Goal: Transaction & Acquisition: Purchase product/service

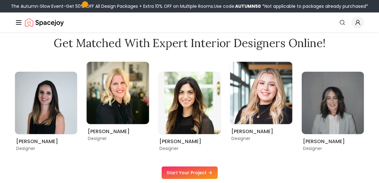
scroll to position [322, 0]
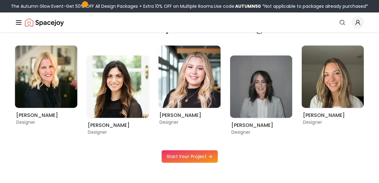
click at [355, 25] on icon "Global" at bounding box center [358, 22] width 6 height 6
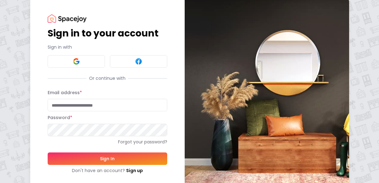
scroll to position [21, 0]
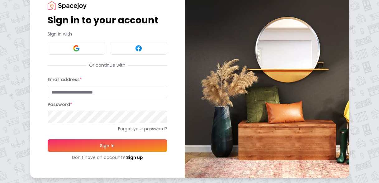
click at [75, 88] on input "Email address *" at bounding box center [108, 92] width 120 height 12
click at [153, 92] on input "Email address *" at bounding box center [108, 92] width 120 height 12
click at [0, 183] on com-1password-button at bounding box center [0, 183] width 0 height 0
click at [135, 92] on input "Email address *" at bounding box center [108, 92] width 120 height 12
type input "**********"
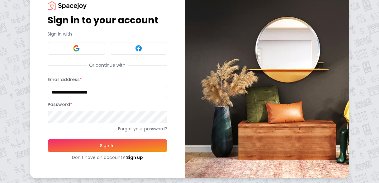
click at [106, 149] on button "Sign In" at bounding box center [108, 145] width 120 height 12
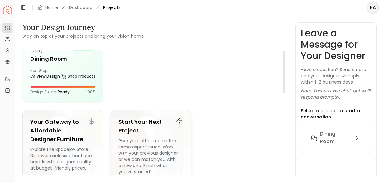
scroll to position [65, 0]
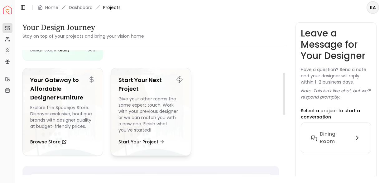
click at [165, 135] on div "Start Your Next Project Give your other rooms the same expert touch. Work with …" at bounding box center [151, 112] width 81 height 88
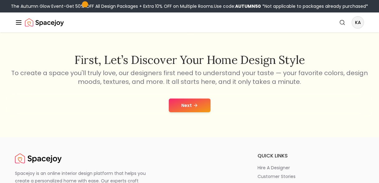
scroll to position [114, 0]
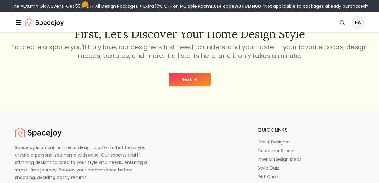
click at [199, 78] on button "Next" at bounding box center [190, 80] width 42 height 14
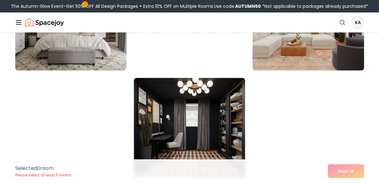
scroll to position [241, 0]
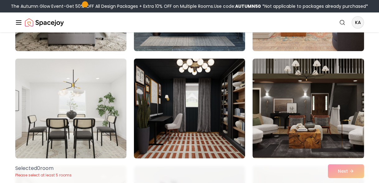
click at [194, 108] on img at bounding box center [189, 108] width 117 height 105
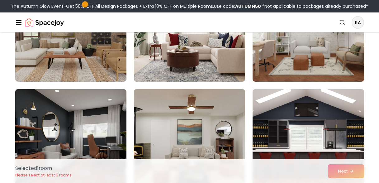
scroll to position [1090, 0]
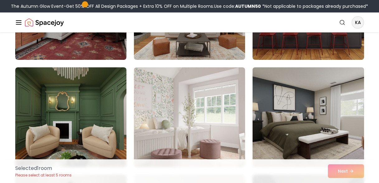
click at [319, 117] on img at bounding box center [308, 117] width 117 height 105
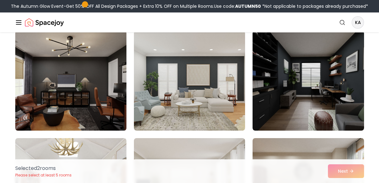
scroll to position [1209, 0]
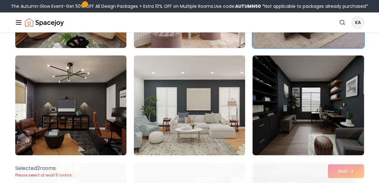
drag, startPoint x: 208, startPoint y: 107, endPoint x: 200, endPoint y: 107, distance: 8.4
click at [208, 107] on img at bounding box center [189, 105] width 117 height 105
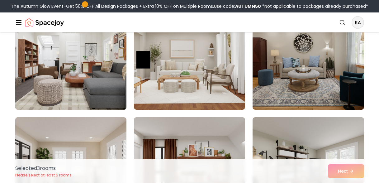
scroll to position [1356, 0]
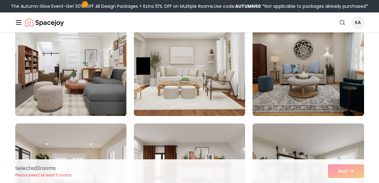
click at [93, 72] on img at bounding box center [70, 66] width 117 height 105
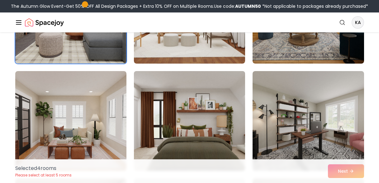
scroll to position [1515, 0]
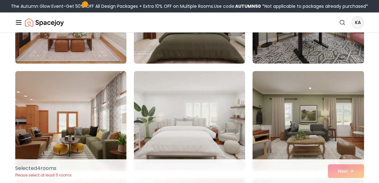
click at [299, 112] on img at bounding box center [308, 121] width 117 height 105
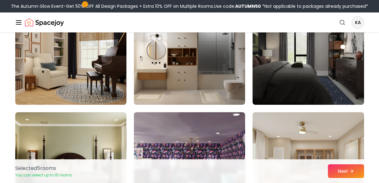
scroll to position [1663, 0]
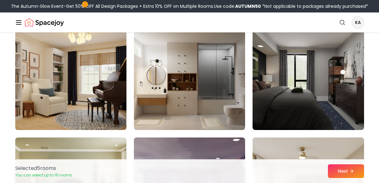
click at [101, 99] on img at bounding box center [70, 80] width 117 height 105
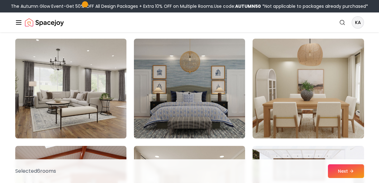
scroll to position [1870, 0]
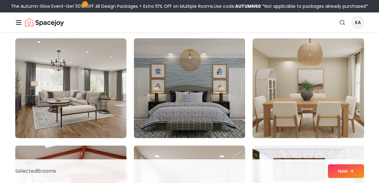
click at [218, 86] on img at bounding box center [189, 88] width 117 height 105
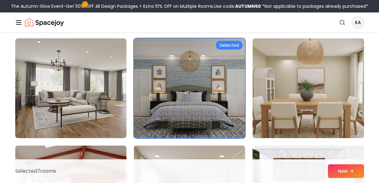
click at [284, 85] on img at bounding box center [308, 88] width 117 height 105
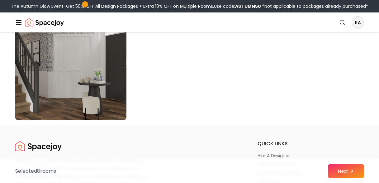
scroll to position [3601, 0]
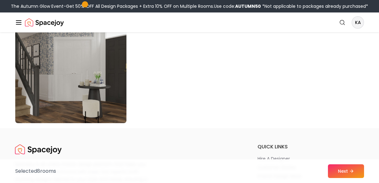
click at [40, 95] on img at bounding box center [70, 73] width 111 height 100
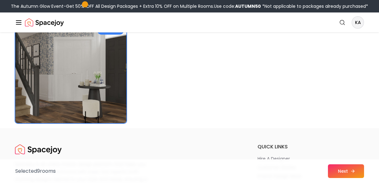
click at [346, 171] on button "Next" at bounding box center [346, 171] width 36 height 14
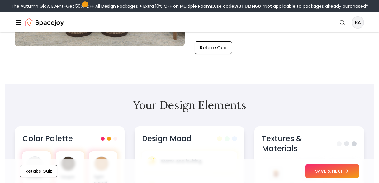
scroll to position [122, 0]
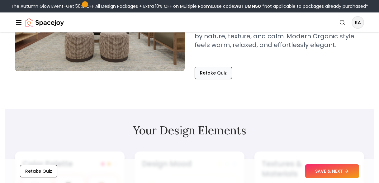
click at [214, 72] on button "Retake Quiz" at bounding box center [213, 73] width 37 height 12
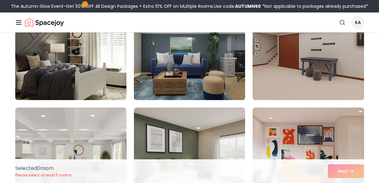
scroll to position [923, 0]
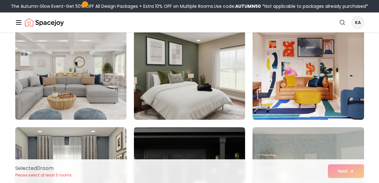
click at [80, 59] on img at bounding box center [70, 69] width 117 height 105
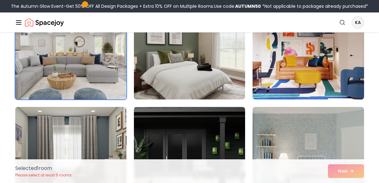
scroll to position [1027, 0]
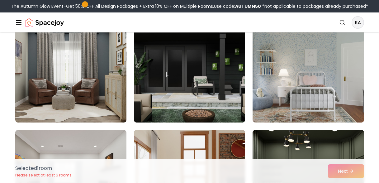
click at [80, 60] on img at bounding box center [70, 73] width 111 height 100
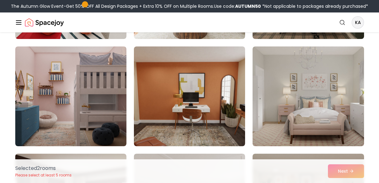
scroll to position [1092, 0]
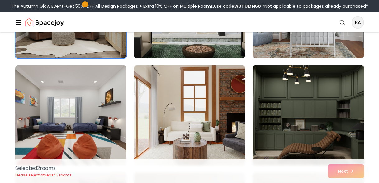
click at [307, 104] on img at bounding box center [308, 115] width 117 height 105
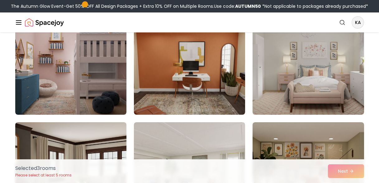
scroll to position [1335, 0]
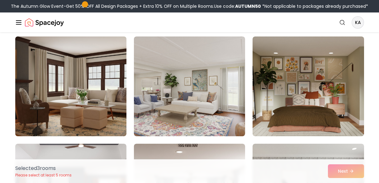
click at [101, 88] on img at bounding box center [70, 86] width 117 height 105
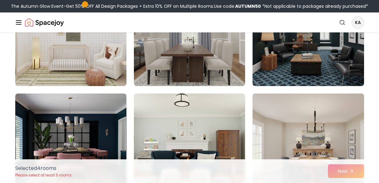
scroll to position [2000, 0]
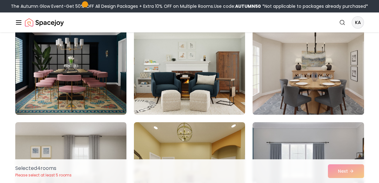
click at [322, 69] on img at bounding box center [308, 64] width 117 height 105
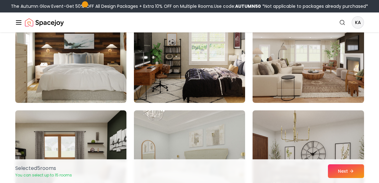
scroll to position [2360, 0]
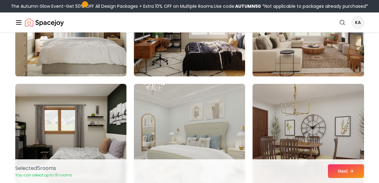
click at [302, 51] on img at bounding box center [308, 26] width 117 height 105
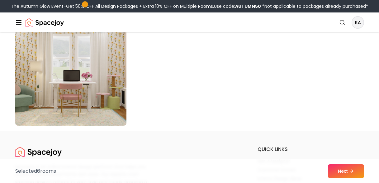
scroll to position [3661, 0]
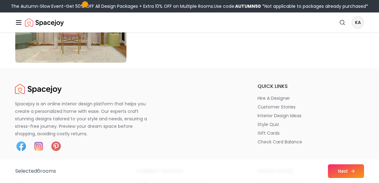
click at [335, 174] on button "Next" at bounding box center [346, 171] width 36 height 14
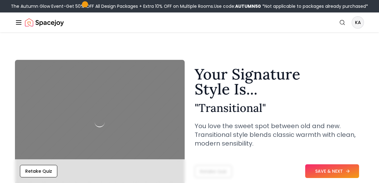
click at [337, 170] on button "SAVE & NEXT" at bounding box center [333, 171] width 54 height 14
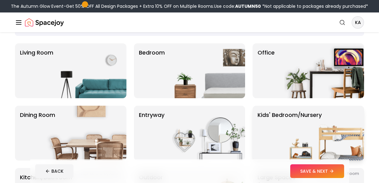
scroll to position [123, 0]
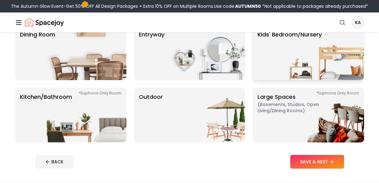
click at [294, 69] on img at bounding box center [325, 52] width 80 height 55
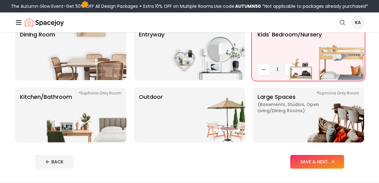
click at [331, 159] on icon at bounding box center [333, 161] width 5 height 5
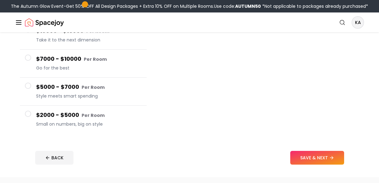
scroll to position [112, 0]
click at [127, 99] on span "Style meets smart spending" at bounding box center [89, 96] width 106 height 6
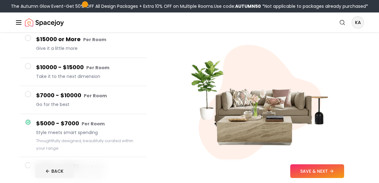
scroll to position [61, 0]
click at [121, 99] on h4 "$7000 - $10000 Per Room" at bounding box center [89, 95] width 106 height 9
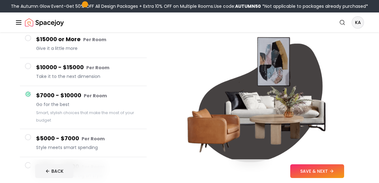
click at [110, 141] on h4 "$5000 - $7000 Per Room" at bounding box center [89, 138] width 106 height 9
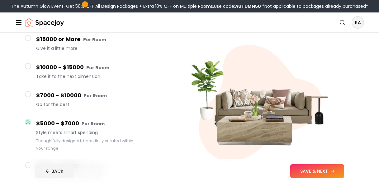
click at [320, 168] on button "SAVE & NEXT" at bounding box center [318, 171] width 54 height 14
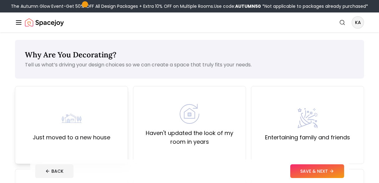
click at [111, 108] on div "Just moved to a new house" at bounding box center [71, 125] width 113 height 78
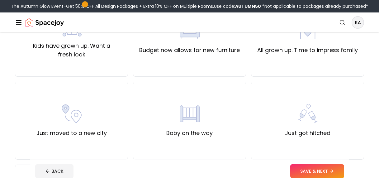
scroll to position [190, 0]
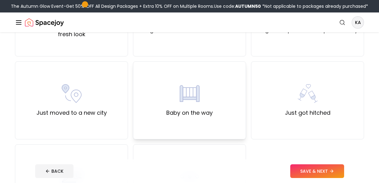
click at [210, 116] on label "Baby on the way" at bounding box center [189, 112] width 46 height 9
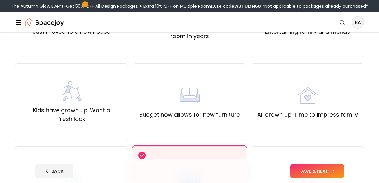
scroll to position [130, 0]
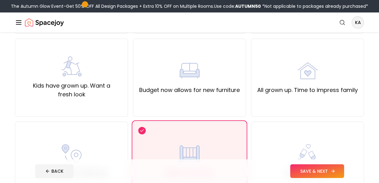
click at [310, 170] on button "SAVE & NEXT" at bounding box center [318, 171] width 54 height 14
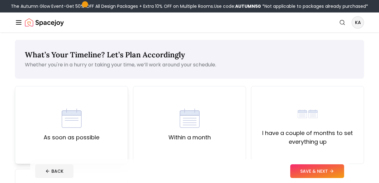
click at [105, 134] on div "As soon as possible" at bounding box center [71, 125] width 113 height 78
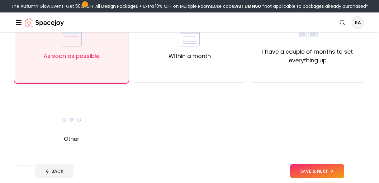
scroll to position [124, 0]
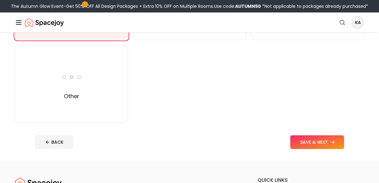
click at [312, 144] on button "SAVE & NEXT" at bounding box center [318, 142] width 54 height 14
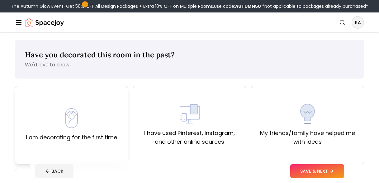
click at [71, 112] on img at bounding box center [72, 118] width 20 height 20
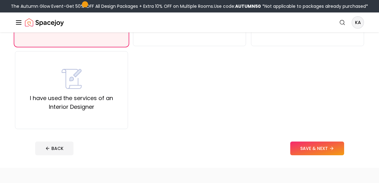
scroll to position [131, 0]
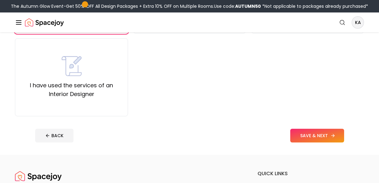
click at [301, 141] on button "SAVE & NEXT" at bounding box center [318, 136] width 54 height 14
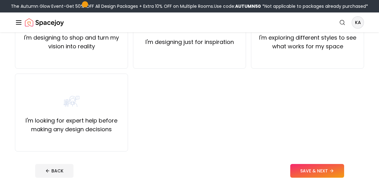
scroll to position [90, 0]
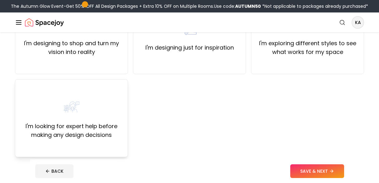
click at [112, 123] on label "I'm looking for expert help before making any design decisions" at bounding box center [71, 130] width 103 height 17
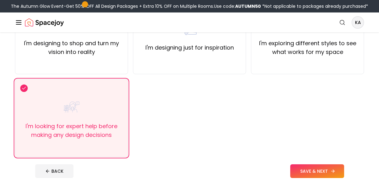
click at [339, 170] on button "SAVE & NEXT" at bounding box center [318, 171] width 54 height 14
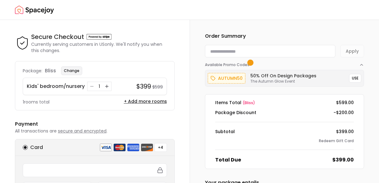
click at [73, 74] on button "Change" at bounding box center [71, 70] width 21 height 9
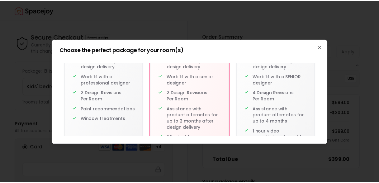
scroll to position [102, 0]
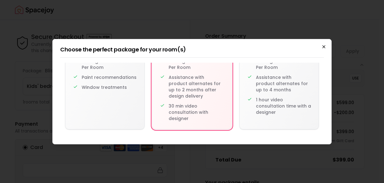
click at [321, 48] on icon "button" at bounding box center [323, 46] width 5 height 5
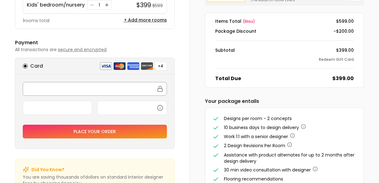
scroll to position [54, 0]
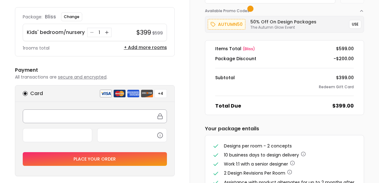
click at [61, 113] on div at bounding box center [95, 116] width 144 height 14
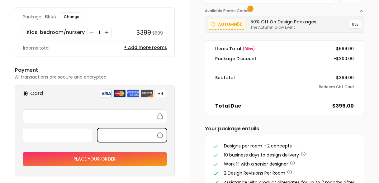
click at [170, 121] on div "Place your order" at bounding box center [94, 139] width 159 height 74
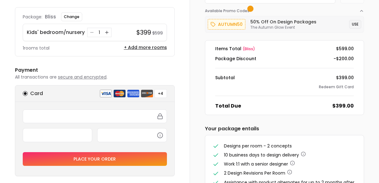
click at [356, 21] on button "USE" at bounding box center [356, 24] width 12 height 9
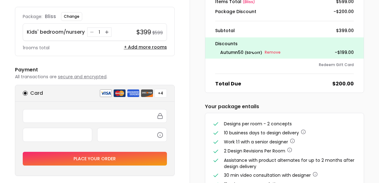
scroll to position [105, 0]
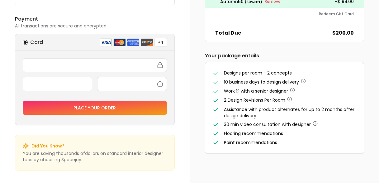
click at [120, 109] on button "Place your order" at bounding box center [95, 108] width 144 height 14
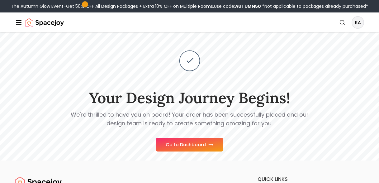
click at [205, 142] on button "Go to Dashboard" at bounding box center [190, 145] width 68 height 14
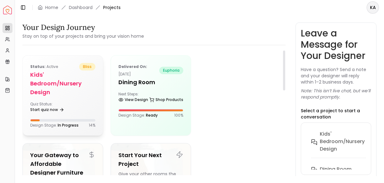
click at [83, 96] on h5 "Kids' Bedroom/Nursery design" at bounding box center [62, 83] width 65 height 26
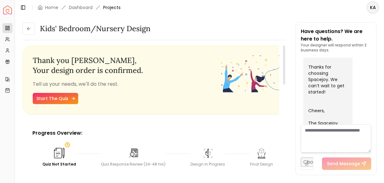
click at [74, 98] on icon at bounding box center [73, 98] width 5 height 5
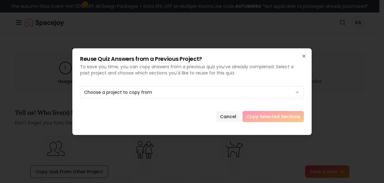
click at [238, 115] on button "Cancel" at bounding box center [228, 116] width 24 height 11
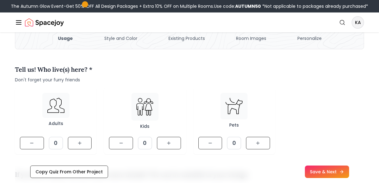
scroll to position [80, 0]
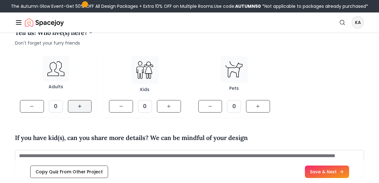
click at [84, 108] on button at bounding box center [80, 106] width 24 height 12
click at [179, 108] on button at bounding box center [169, 106] width 24 height 12
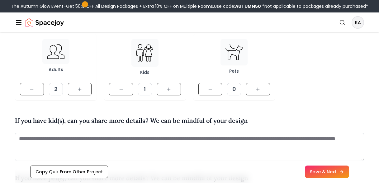
scroll to position [103, 0]
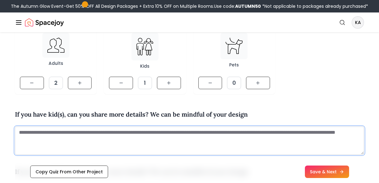
click at [129, 136] on textarea at bounding box center [190, 141] width 350 height 28
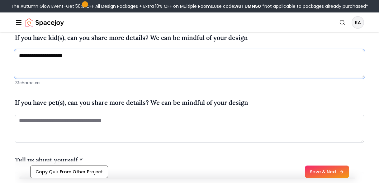
scroll to position [166, 0]
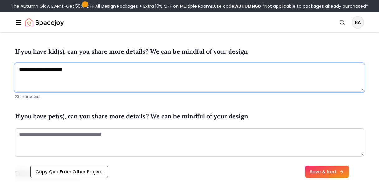
type textarea "**********"
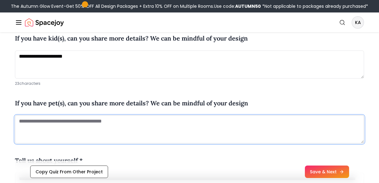
click at [158, 127] on textarea at bounding box center [190, 129] width 350 height 28
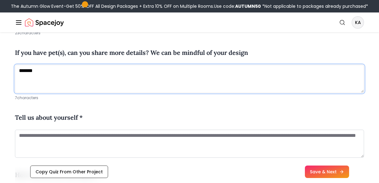
scroll to position [230, 0]
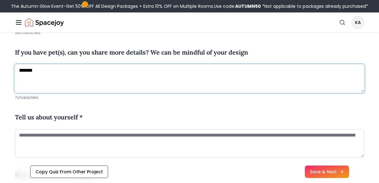
type textarea "*******"
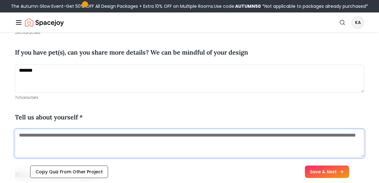
click at [169, 147] on textarea at bounding box center [190, 143] width 350 height 28
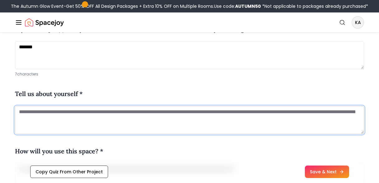
scroll to position [288, 0]
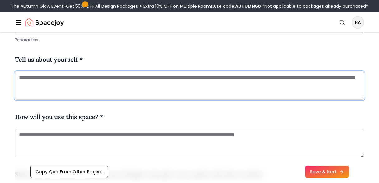
click at [146, 98] on textarea at bounding box center [190, 86] width 350 height 28
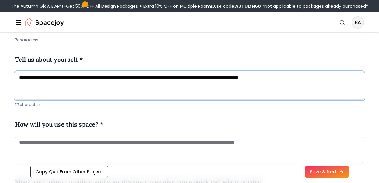
drag, startPoint x: 325, startPoint y: 76, endPoint x: 289, endPoint y: 78, distance: 35.9
click at [289, 78] on textarea "**********" at bounding box center [190, 86] width 350 height 28
click at [66, 81] on textarea "**********" at bounding box center [190, 86] width 350 height 28
click at [27, 80] on textarea "**********" at bounding box center [190, 86] width 350 height 28
click at [20, 78] on textarea "**********" at bounding box center [190, 86] width 350 height 28
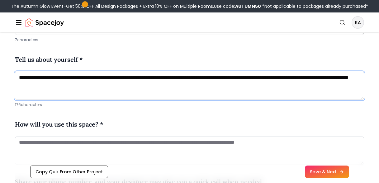
click at [125, 83] on textarea "**********" at bounding box center [190, 86] width 350 height 28
type textarea "**********"
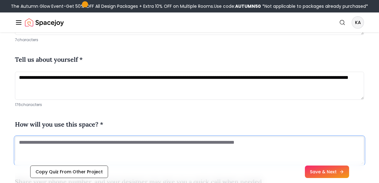
click at [132, 146] on textarea at bounding box center [190, 151] width 350 height 28
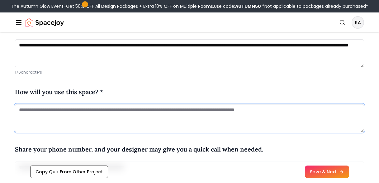
scroll to position [307, 0]
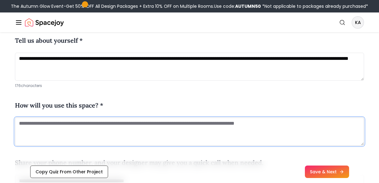
click at [106, 122] on textarea at bounding box center [190, 132] width 350 height 28
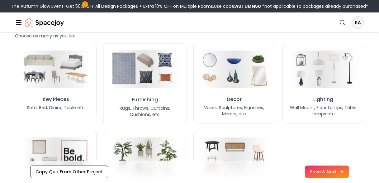
scroll to position [498, 0]
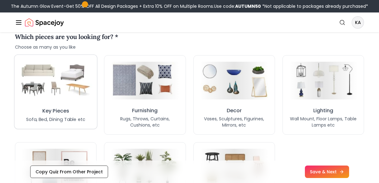
type textarea "**********"
click at [78, 92] on img at bounding box center [56, 80] width 74 height 41
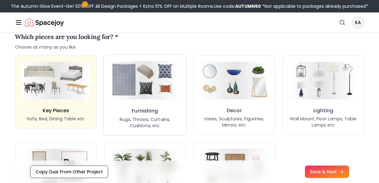
click at [167, 102] on button "Furnishing Rugs, Throws, Curtains, Cushions, etc" at bounding box center [145, 94] width 83 height 81
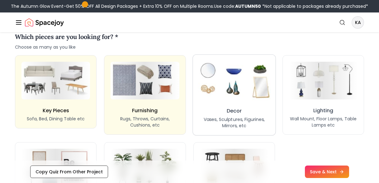
click at [229, 96] on img at bounding box center [235, 80] width 74 height 41
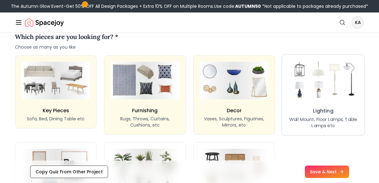
click at [325, 91] on img at bounding box center [324, 80] width 74 height 41
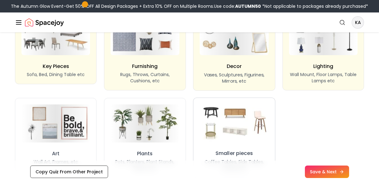
scroll to position [553, 0]
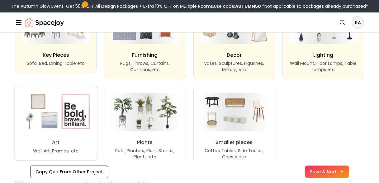
click at [51, 119] on img at bounding box center [56, 112] width 74 height 41
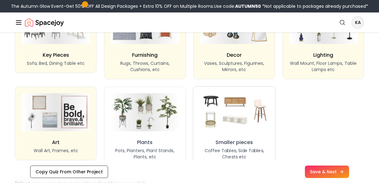
click at [240, 109] on img at bounding box center [234, 112] width 73 height 40
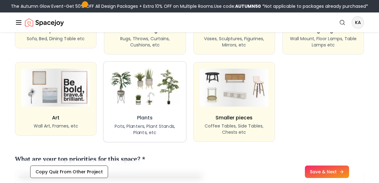
scroll to position [608, 0]
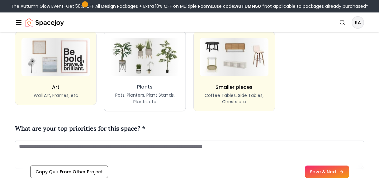
click at [137, 79] on button "Plants Pots, Planters, Plant Stands, Plants, etc" at bounding box center [145, 71] width 82 height 80
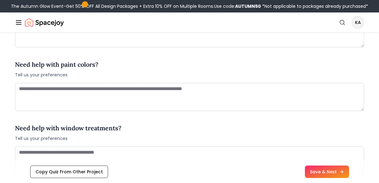
scroll to position [736, 0]
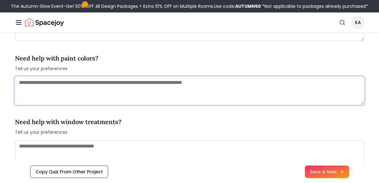
click at [223, 94] on textarea at bounding box center [190, 91] width 350 height 28
type textarea "*"
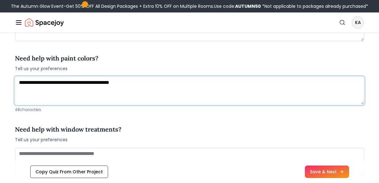
click at [193, 79] on textarea "**********" at bounding box center [190, 91] width 350 height 28
click at [164, 83] on textarea "**********" at bounding box center [190, 91] width 350 height 28
drag, startPoint x: 149, startPoint y: 81, endPoint x: 116, endPoint y: 81, distance: 33.1
click at [116, 81] on textarea "**********" at bounding box center [190, 91] width 350 height 28
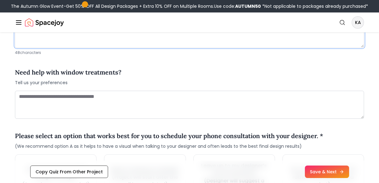
type textarea "**********"
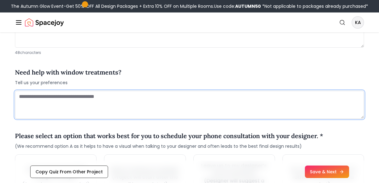
click at [122, 98] on textarea at bounding box center [190, 105] width 350 height 28
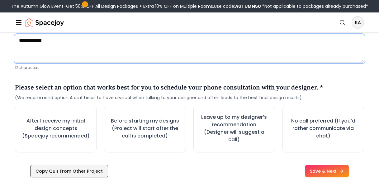
scroll to position [798, 0]
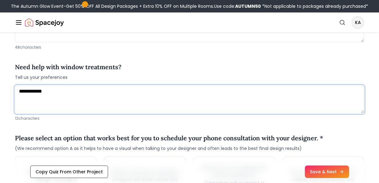
click at [132, 88] on textarea "**********" at bounding box center [190, 99] width 350 height 28
drag, startPoint x: 89, startPoint y: 88, endPoint x: 39, endPoint y: 89, distance: 50.2
click at [39, 89] on textarea "**********" at bounding box center [190, 99] width 350 height 28
click at [42, 92] on textarea "**********" at bounding box center [190, 99] width 350 height 28
drag, startPoint x: 55, startPoint y: 91, endPoint x: 29, endPoint y: 91, distance: 25.6
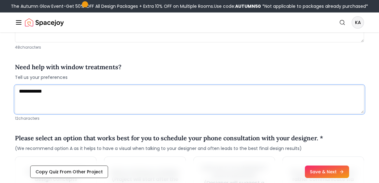
click at [29, 91] on textarea "**********" at bounding box center [190, 99] width 350 height 28
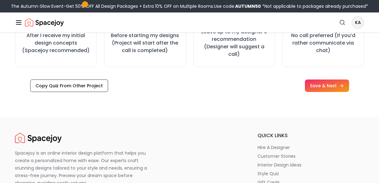
scroll to position [875, 0]
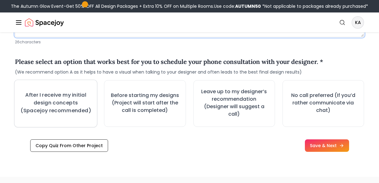
type textarea "**********"
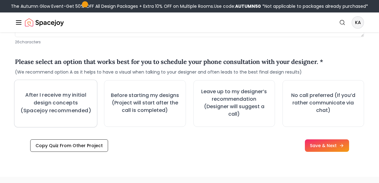
click at [78, 101] on h3 "After I receive my initial design concepts (Spacejoy recommended)" at bounding box center [55, 102] width 71 height 23
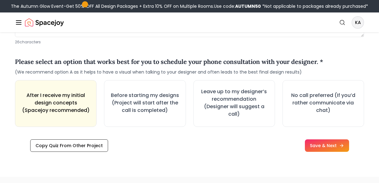
click at [96, 71] on span "(We recommend option A as it helps to have a visual when talking to your design…" at bounding box center [169, 72] width 309 height 6
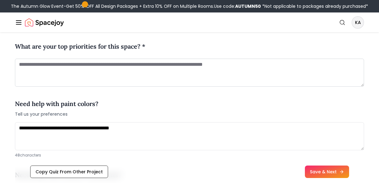
scroll to position [658, 0]
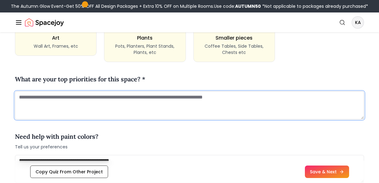
click at [75, 108] on textarea at bounding box center [190, 105] width 350 height 28
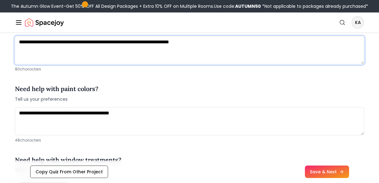
scroll to position [680, 0]
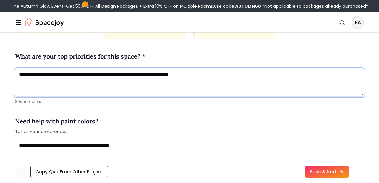
click at [84, 75] on textarea "**********" at bounding box center [190, 83] width 350 height 28
click at [21, 74] on textarea "**********" at bounding box center [190, 83] width 350 height 28
click at [40, 75] on textarea "**********" at bounding box center [190, 83] width 350 height 28
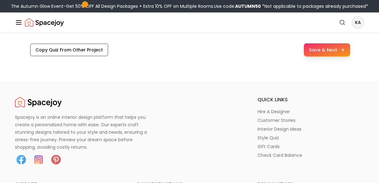
scroll to position [952, 0]
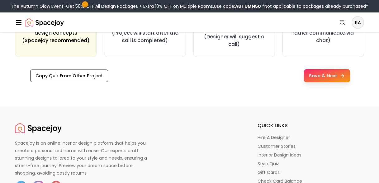
type textarea "**********"
click at [339, 79] on button "Save & Next" at bounding box center [327, 75] width 46 height 13
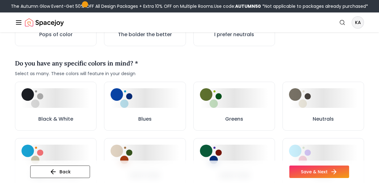
scroll to position [298, 0]
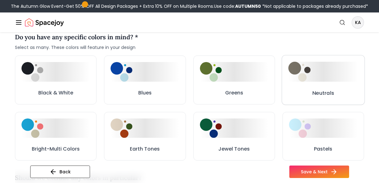
click at [321, 93] on h3 "Neutrals" at bounding box center [324, 93] width 22 height 8
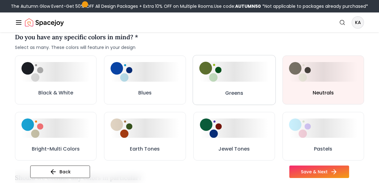
click at [224, 85] on button "Greens" at bounding box center [234, 80] width 83 height 50
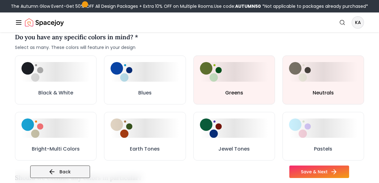
click at [79, 170] on button "Back" at bounding box center [60, 172] width 60 height 12
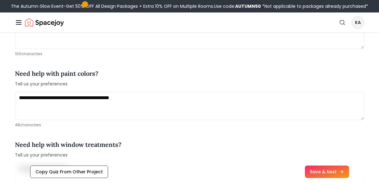
scroll to position [685, 0]
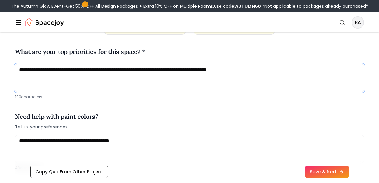
click at [275, 74] on textarea "**********" at bounding box center [190, 78] width 350 height 28
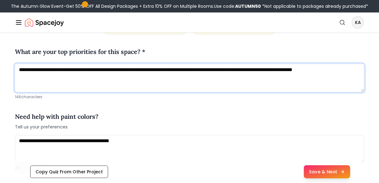
type textarea "**********"
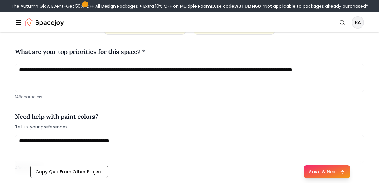
click at [330, 173] on button "Save & Next" at bounding box center [327, 171] width 46 height 13
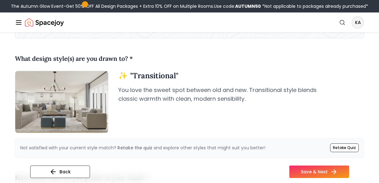
scroll to position [181, 0]
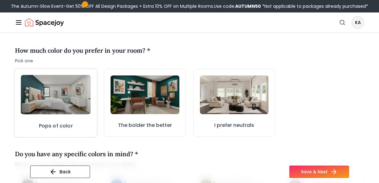
click at [91, 106] on button "Pops of color" at bounding box center [55, 102] width 83 height 69
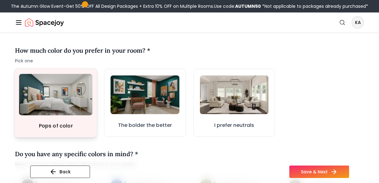
click at [62, 105] on img at bounding box center [56, 94] width 74 height 41
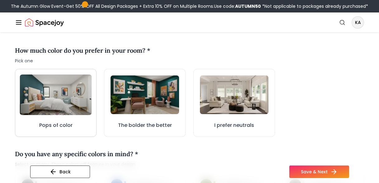
click at [65, 94] on img at bounding box center [56, 95] width 72 height 41
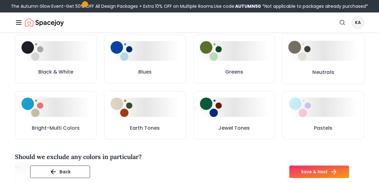
scroll to position [319, 0]
click at [156, 113] on div at bounding box center [145, 107] width 70 height 20
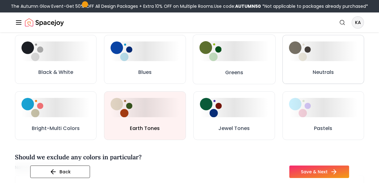
click at [321, 61] on button "Neutrals" at bounding box center [324, 59] width 82 height 49
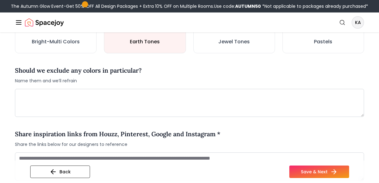
scroll to position [408, 0]
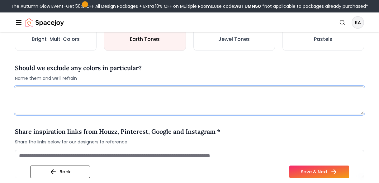
click at [91, 113] on textarea at bounding box center [190, 100] width 350 height 28
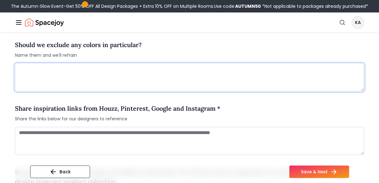
scroll to position [442, 0]
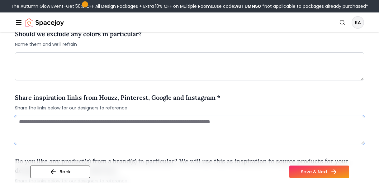
click at [95, 131] on textarea at bounding box center [190, 130] width 350 height 28
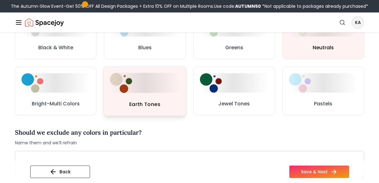
scroll to position [368, 0]
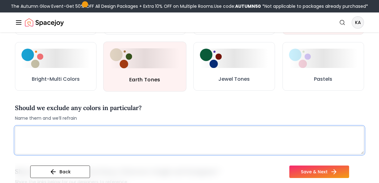
click at [125, 133] on textarea at bounding box center [190, 140] width 350 height 28
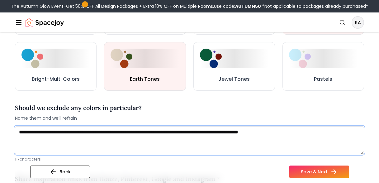
click at [204, 130] on textarea "**********" at bounding box center [190, 140] width 350 height 28
click at [198, 133] on textarea "**********" at bounding box center [190, 140] width 350 height 28
type textarea "**********"
drag, startPoint x: 333, startPoint y: 136, endPoint x: 40, endPoint y: 128, distance: 293.8
click at [40, 128] on textarea "**********" at bounding box center [190, 140] width 350 height 28
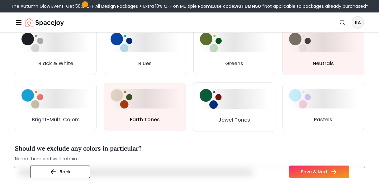
scroll to position [375, 0]
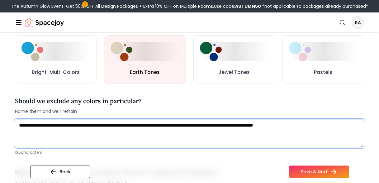
click at [214, 134] on textarea "**********" at bounding box center [190, 133] width 350 height 28
drag, startPoint x: 327, startPoint y: 123, endPoint x: -2, endPoint y: 124, distance: 328.9
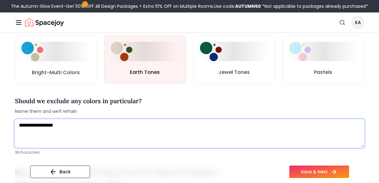
type textarea "**********"
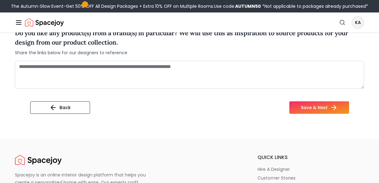
scroll to position [623, 0]
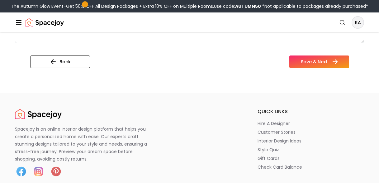
click at [337, 65] on icon at bounding box center [335, 61] width 7 height 7
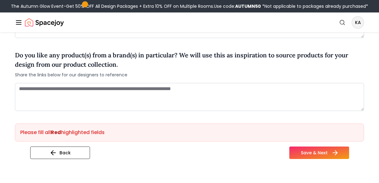
scroll to position [549, 0]
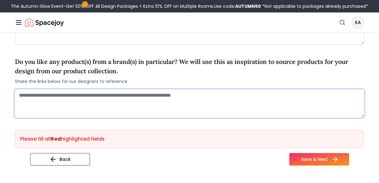
click at [105, 108] on textarea at bounding box center [190, 103] width 350 height 28
paste textarea "**********"
type textarea "**********"
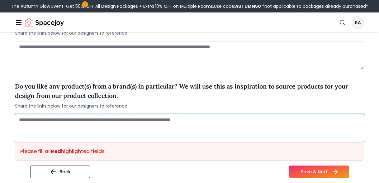
scroll to position [562, 0]
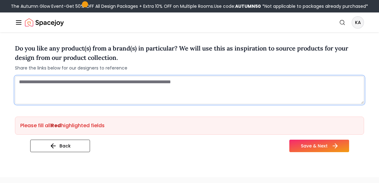
click at [122, 86] on textarea at bounding box center [190, 90] width 350 height 28
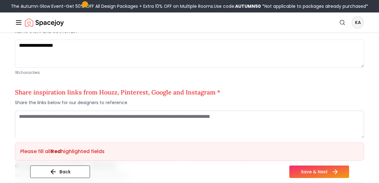
scroll to position [479, 0]
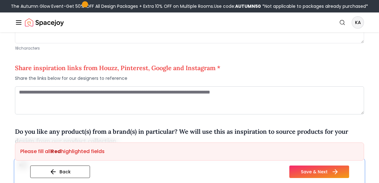
type textarea "****"
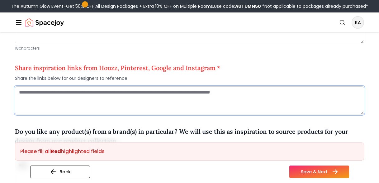
click at [116, 99] on textarea at bounding box center [190, 100] width 350 height 28
paste textarea "**********"
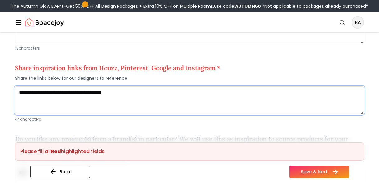
type textarea "**********"
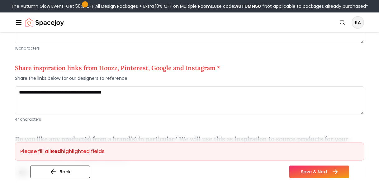
click at [325, 164] on div "Please fill all Red highlighted fields Back Save & Next" at bounding box center [190, 160] width 350 height 46
click at [325, 168] on button "Save & Next" at bounding box center [320, 172] width 60 height 12
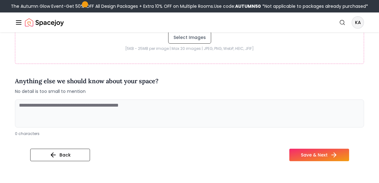
scroll to position [262, 0]
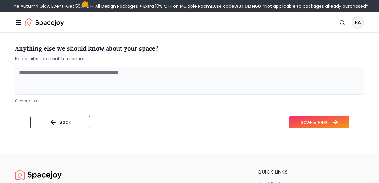
click at [312, 120] on button "Save & Next" at bounding box center [320, 122] width 60 height 12
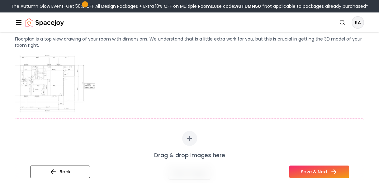
scroll to position [51, 0]
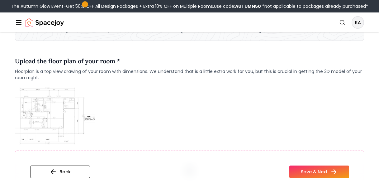
click at [40, 106] on img at bounding box center [55, 116] width 80 height 60
click at [87, 53] on div "Upload the floor plan of your room * Floorplan is a top view drawing of your ro…" at bounding box center [190, 68] width 350 height 34
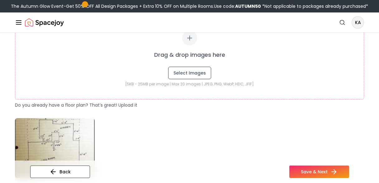
scroll to position [0, 0]
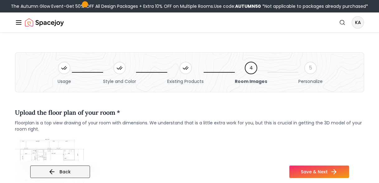
click at [83, 165] on div "Back Save & Next" at bounding box center [190, 172] width 350 height 22
click at [81, 168] on button "Back" at bounding box center [60, 172] width 60 height 12
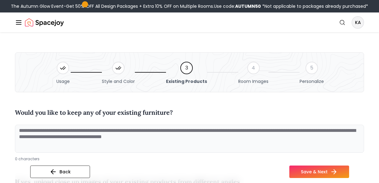
click at [139, 135] on textarea at bounding box center [190, 139] width 350 height 28
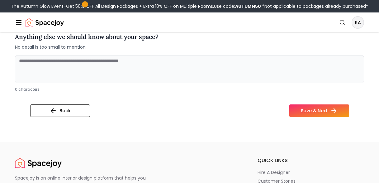
scroll to position [273, 0]
type textarea "**********"
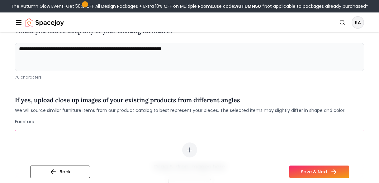
scroll to position [129, 0]
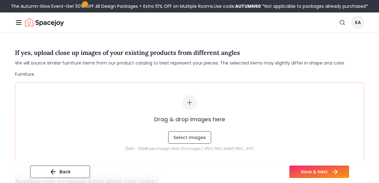
click at [312, 169] on button "Save & Next" at bounding box center [320, 172] width 60 height 12
